Goal: Task Accomplishment & Management: Use online tool/utility

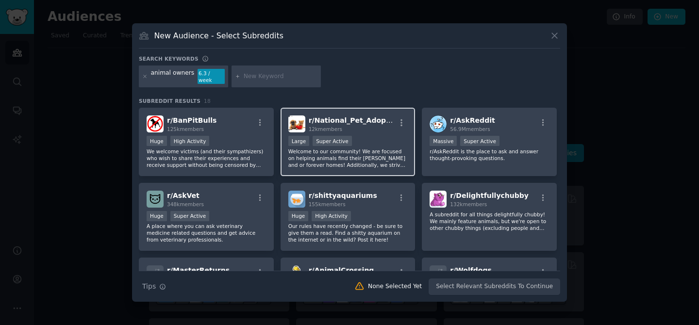
click at [391, 154] on p "Welcome to our community! We are focused on helping animals find their [PERSON_…" at bounding box center [347, 158] width 119 height 20
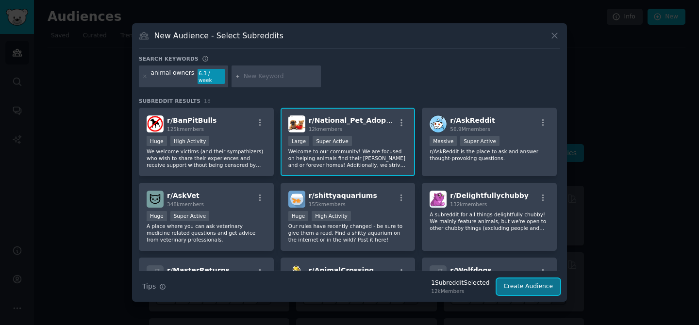
click at [546, 284] on button "Create Audience" at bounding box center [529, 287] width 64 height 17
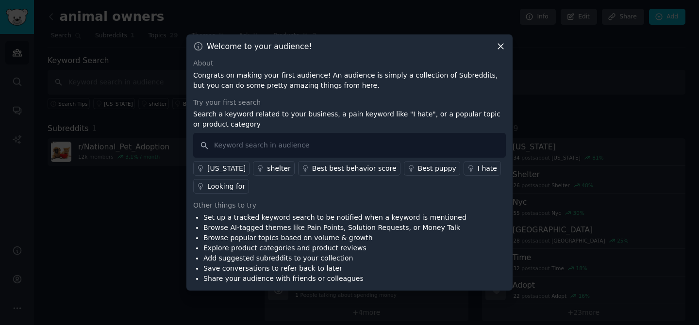
click at [478, 170] on div "I hate" at bounding box center [487, 169] width 19 height 10
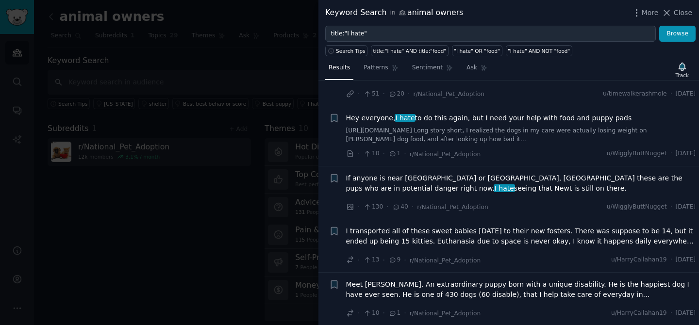
scroll to position [43, 0]
